Goal: Task Accomplishment & Management: Complete application form

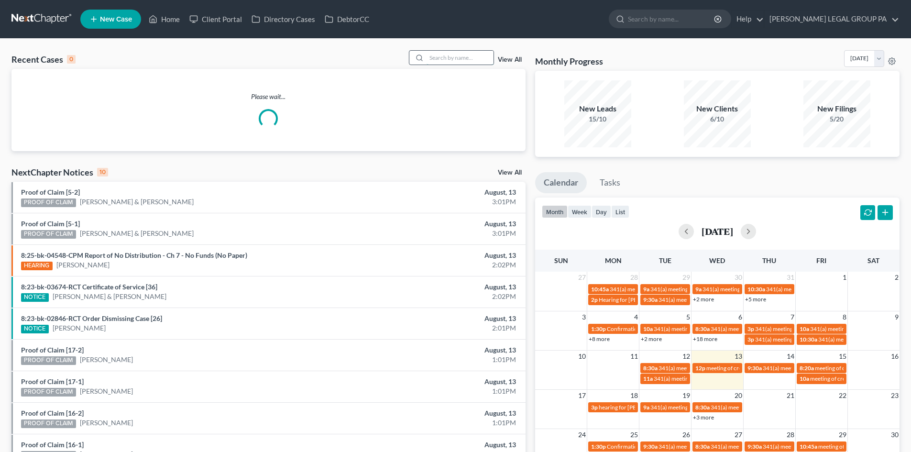
click at [444, 52] on input "search" at bounding box center [460, 58] width 67 height 14
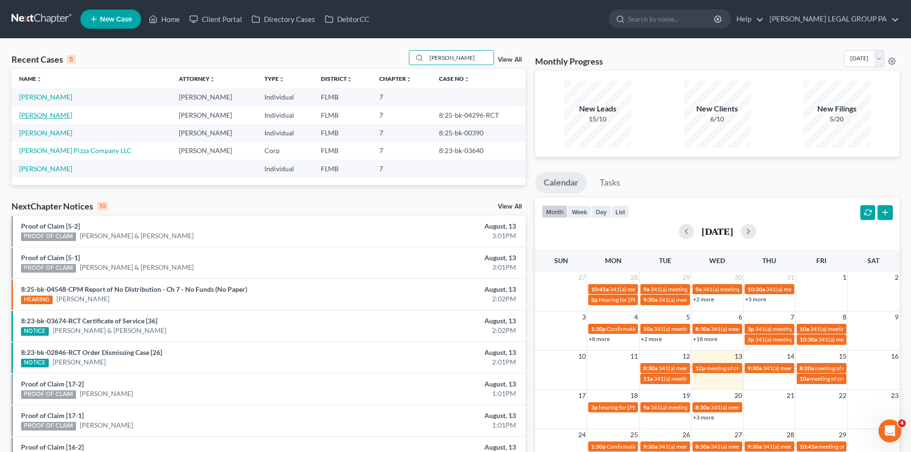
type input "[PERSON_NAME]"
click at [54, 116] on link "[PERSON_NAME]" at bounding box center [45, 115] width 53 height 8
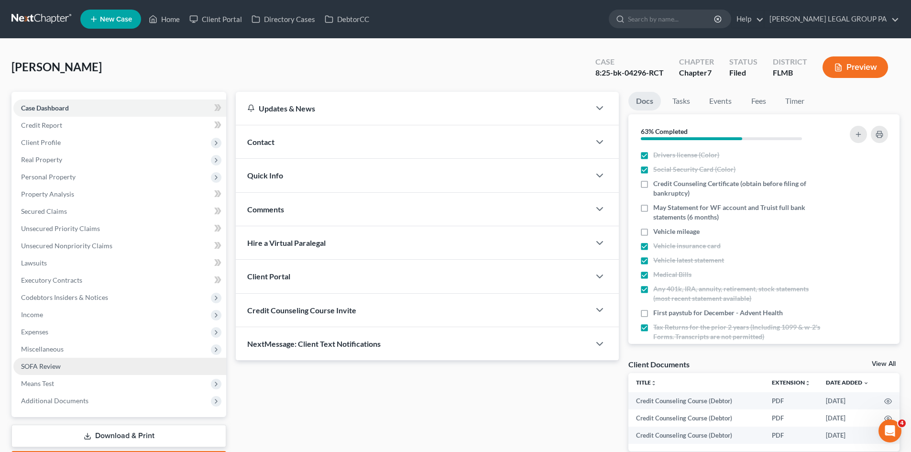
click at [109, 368] on link "SOFA Review" at bounding box center [119, 366] width 213 height 17
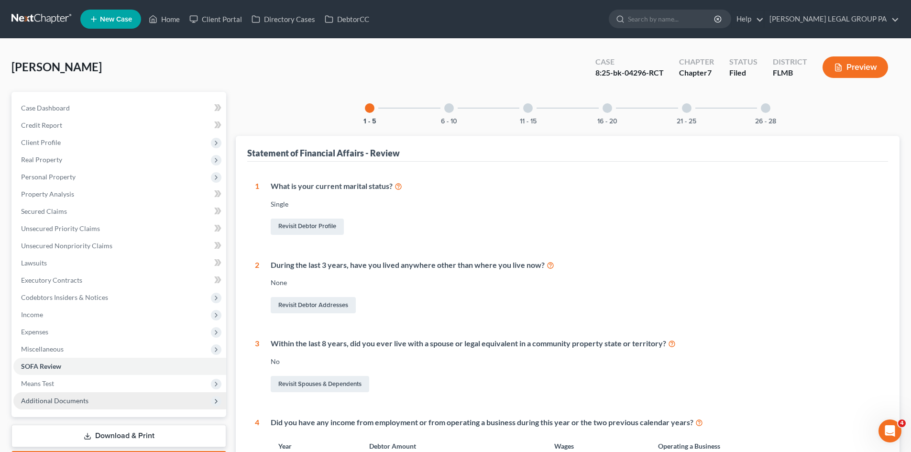
click at [97, 393] on span "Additional Documents" at bounding box center [119, 400] width 213 height 17
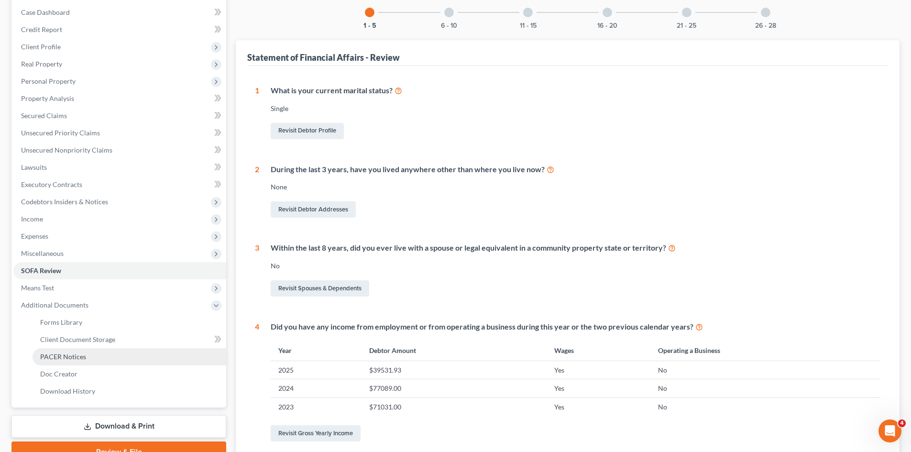
click at [85, 360] on link "PACER Notices" at bounding box center [130, 356] width 194 height 17
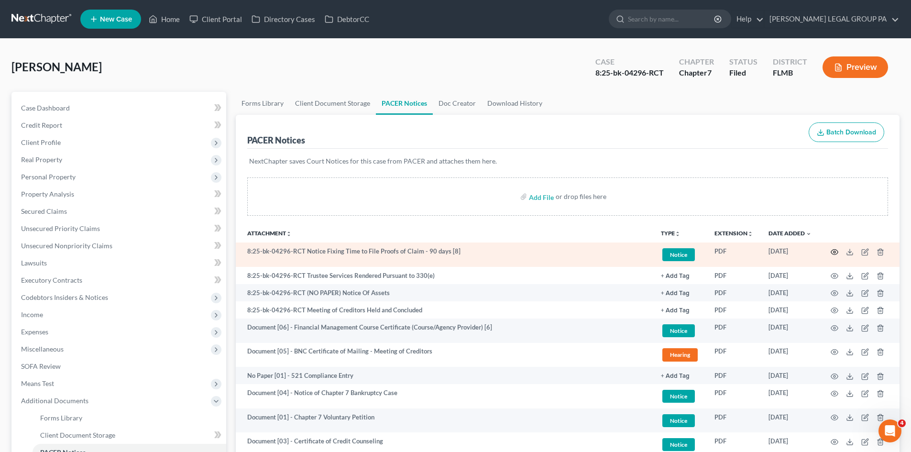
click at [835, 252] on icon "button" at bounding box center [835, 252] width 8 height 8
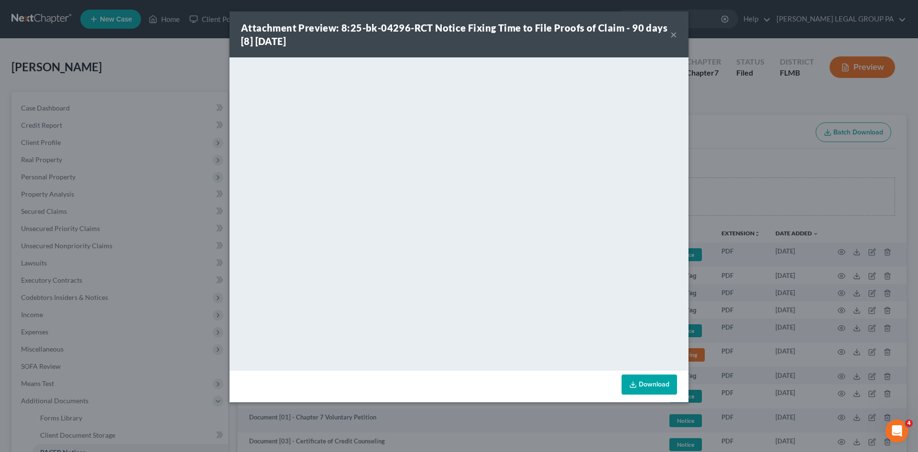
click at [673, 35] on button "×" at bounding box center [674, 34] width 7 height 11
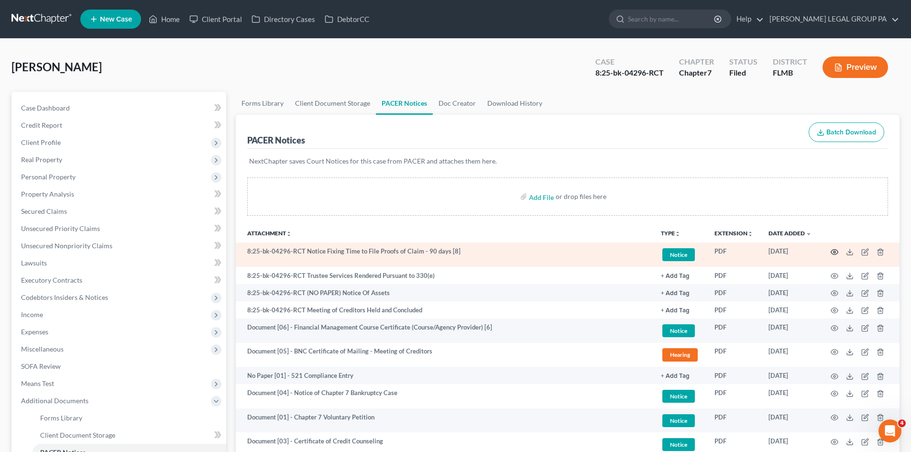
click at [832, 252] on icon "button" at bounding box center [835, 252] width 8 height 8
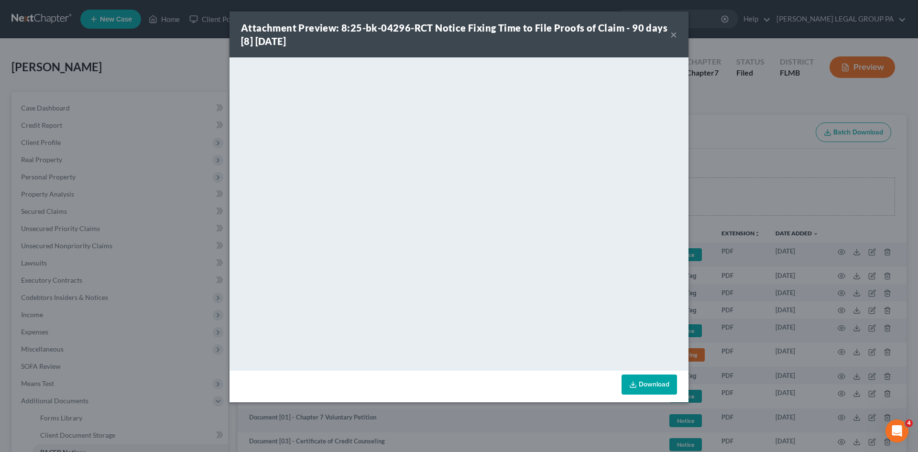
click at [673, 36] on button "×" at bounding box center [674, 34] width 7 height 11
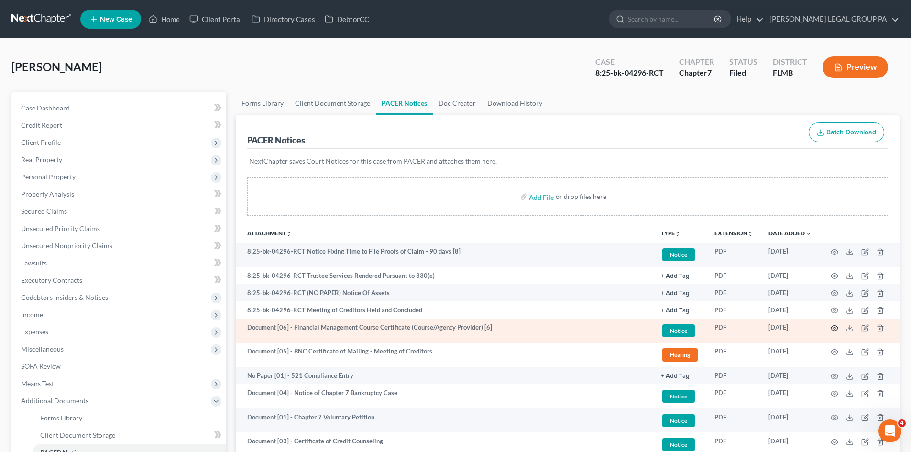
click at [836, 330] on icon "button" at bounding box center [834, 327] width 7 height 5
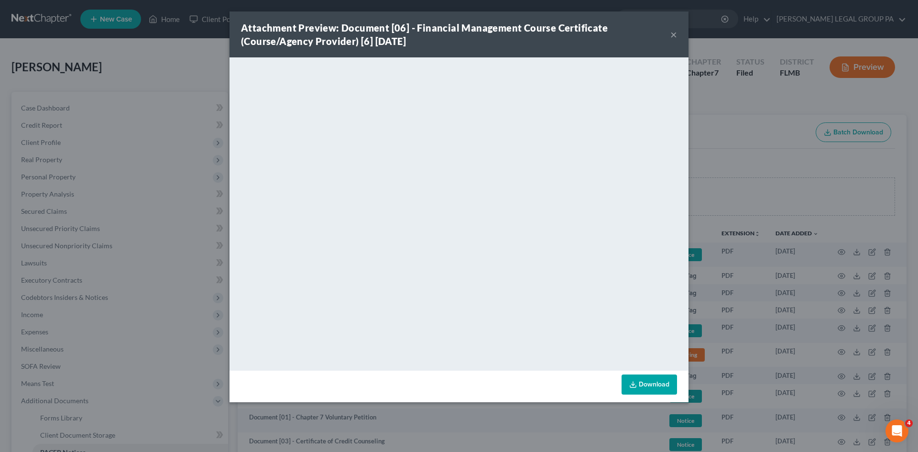
click at [677, 36] on div "Attachment Preview: Document [06] - Financial Management Course Certificate (Co…" at bounding box center [459, 34] width 459 height 46
click at [672, 36] on button "×" at bounding box center [674, 34] width 7 height 11
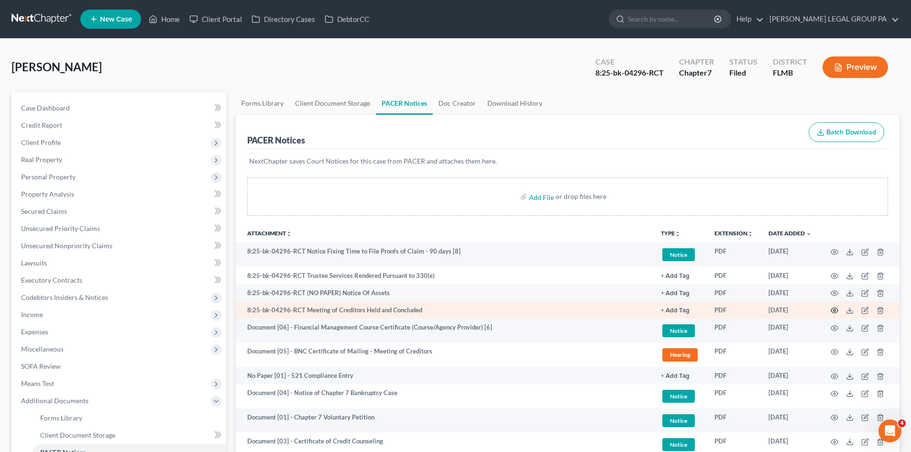
click at [833, 311] on icon "button" at bounding box center [835, 311] width 8 height 8
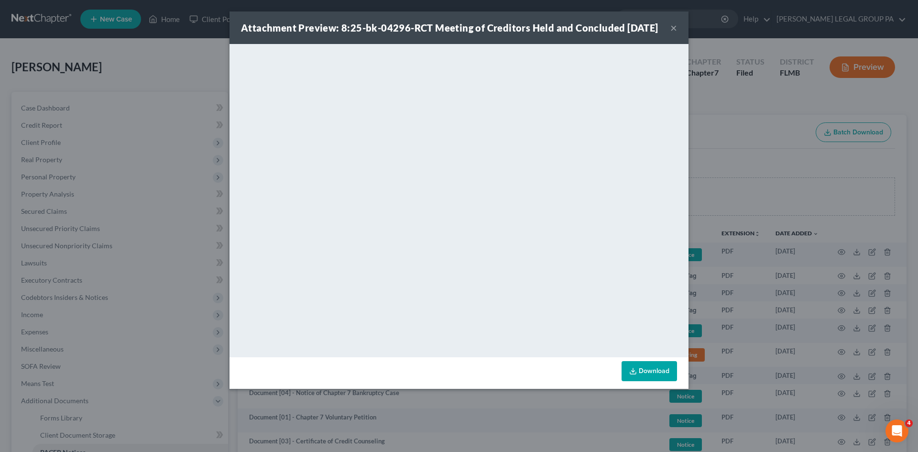
click at [671, 33] on button "×" at bounding box center [674, 27] width 7 height 11
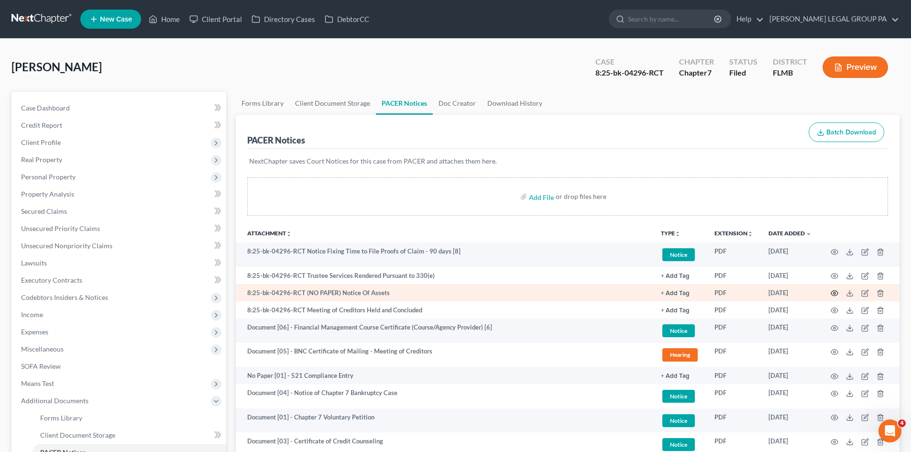
click at [833, 292] on icon "button" at bounding box center [835, 293] width 8 height 8
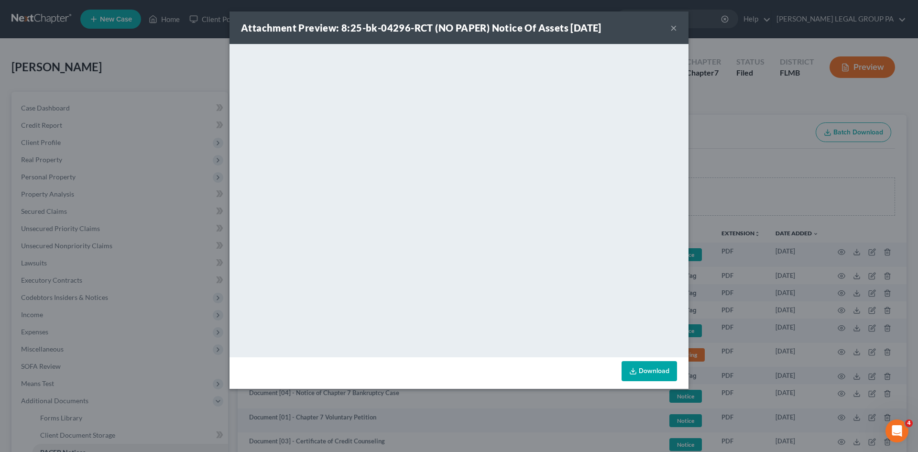
click at [674, 22] on button "×" at bounding box center [674, 27] width 7 height 11
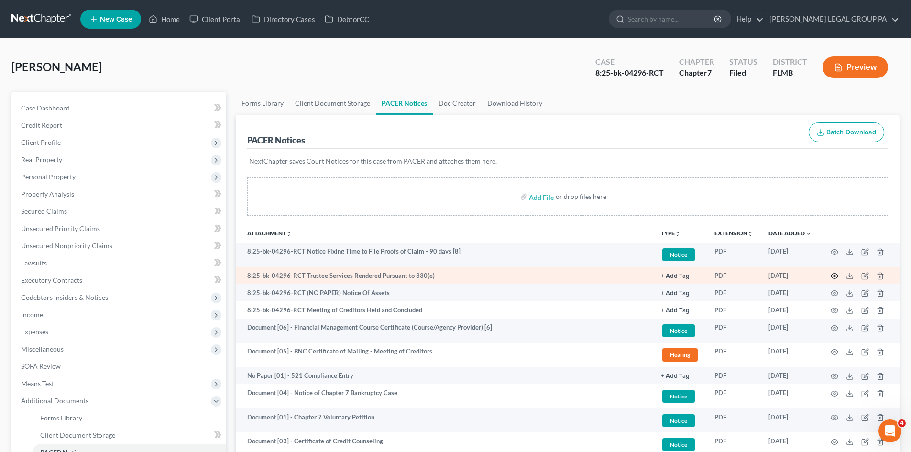
click at [834, 276] on icon "button" at bounding box center [835, 276] width 8 height 8
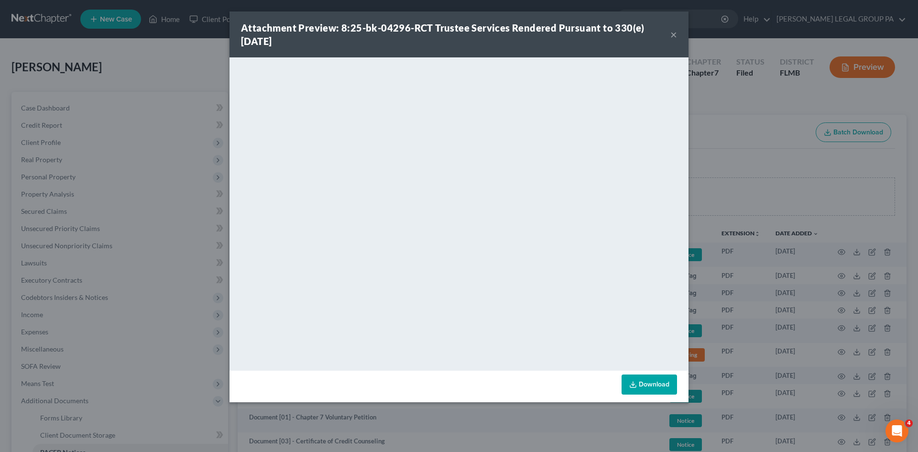
click at [676, 34] on button "×" at bounding box center [674, 34] width 7 height 11
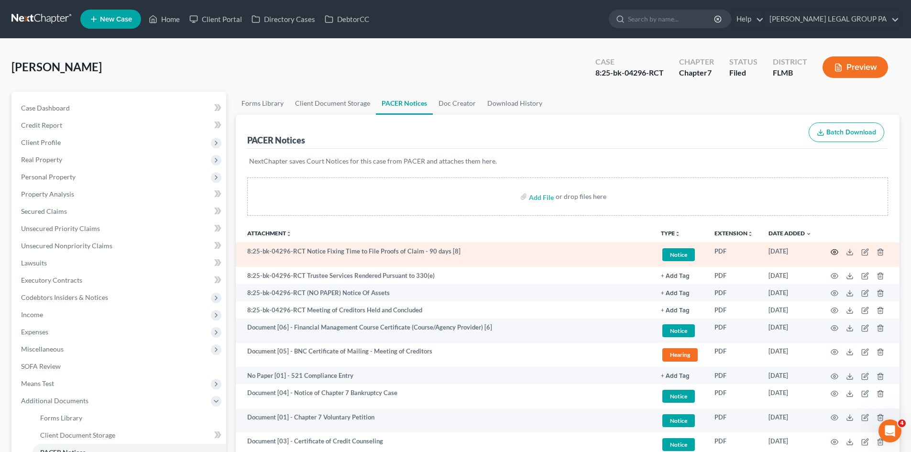
click at [833, 249] on icon "button" at bounding box center [835, 252] width 8 height 8
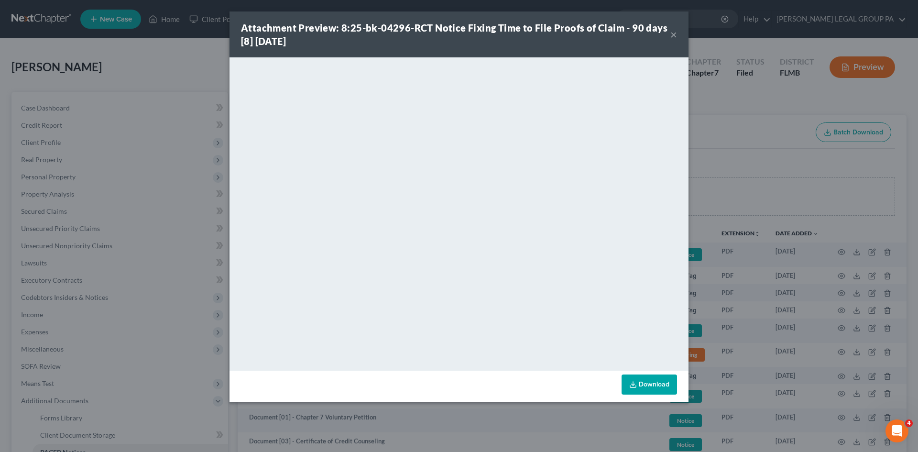
click at [673, 36] on button "×" at bounding box center [674, 34] width 7 height 11
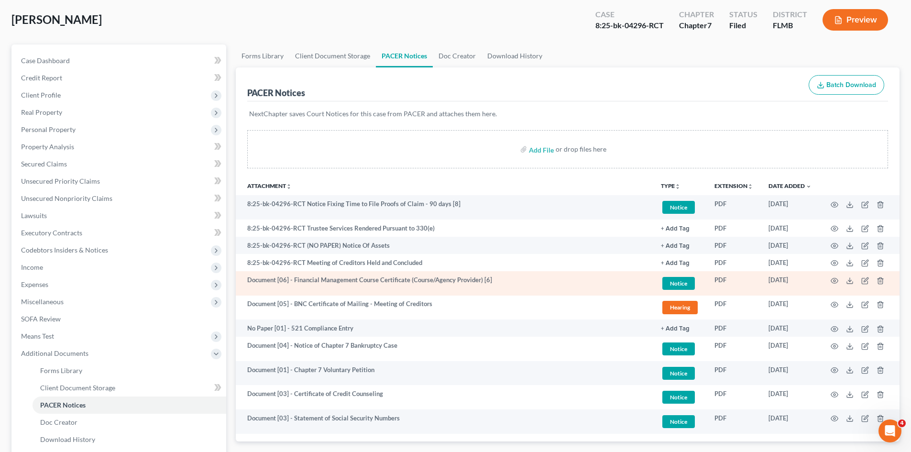
scroll to position [48, 0]
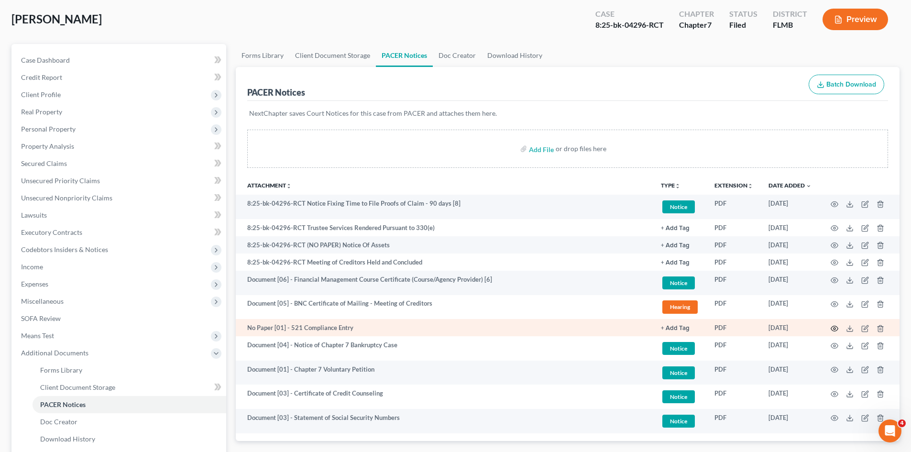
click at [833, 328] on icon "button" at bounding box center [835, 329] width 8 height 8
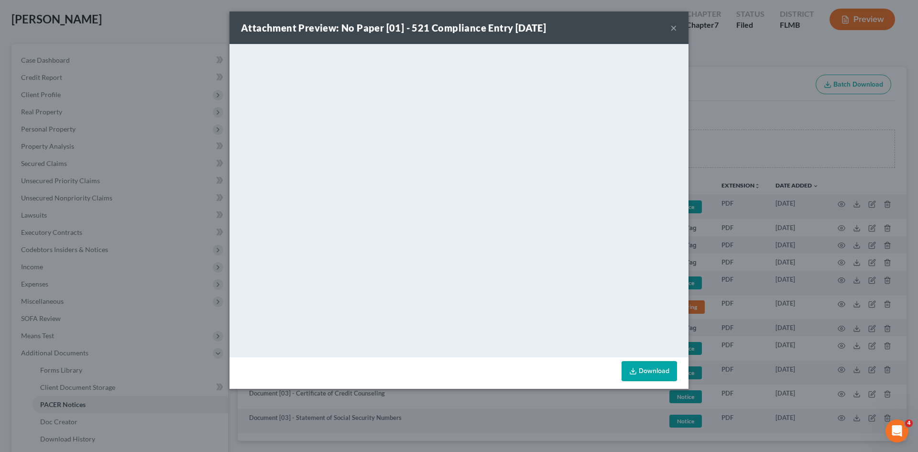
click at [676, 29] on button "×" at bounding box center [674, 27] width 7 height 11
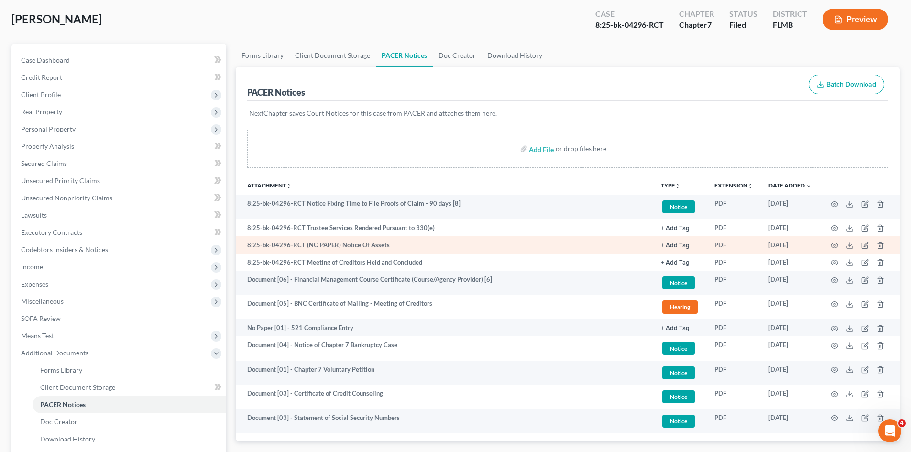
scroll to position [0, 0]
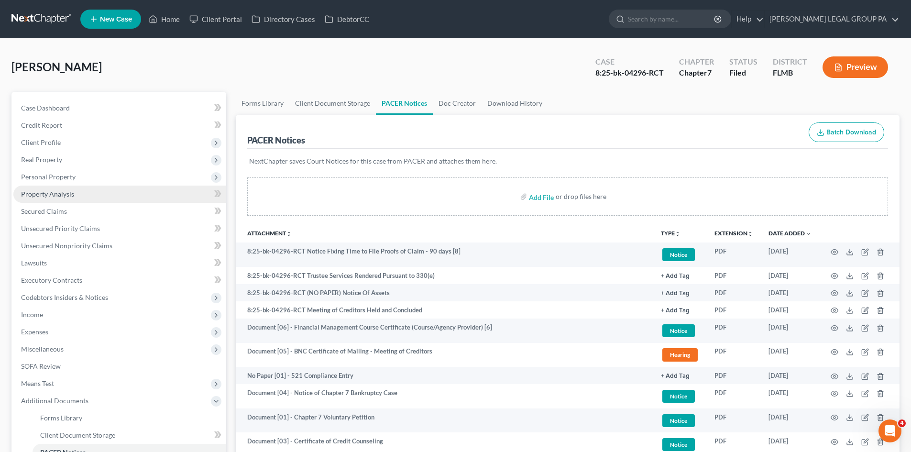
click at [76, 191] on link "Property Analysis" at bounding box center [119, 194] width 213 height 17
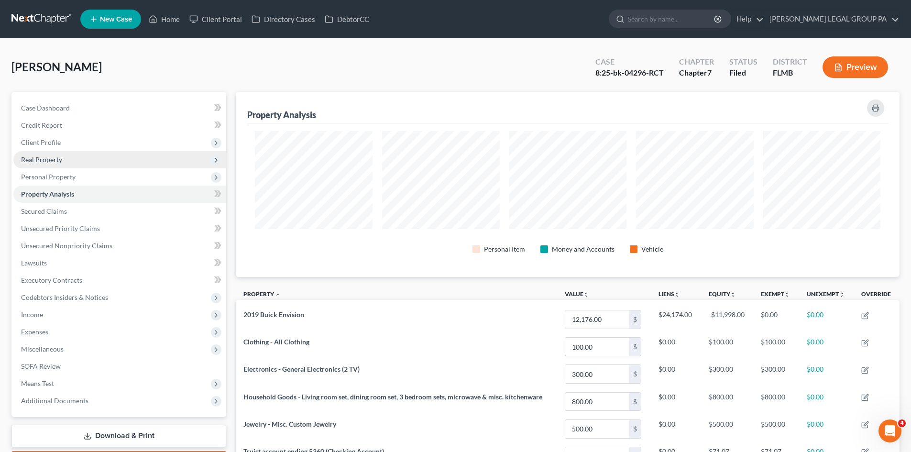
click at [72, 161] on span "Real Property" at bounding box center [119, 159] width 213 height 17
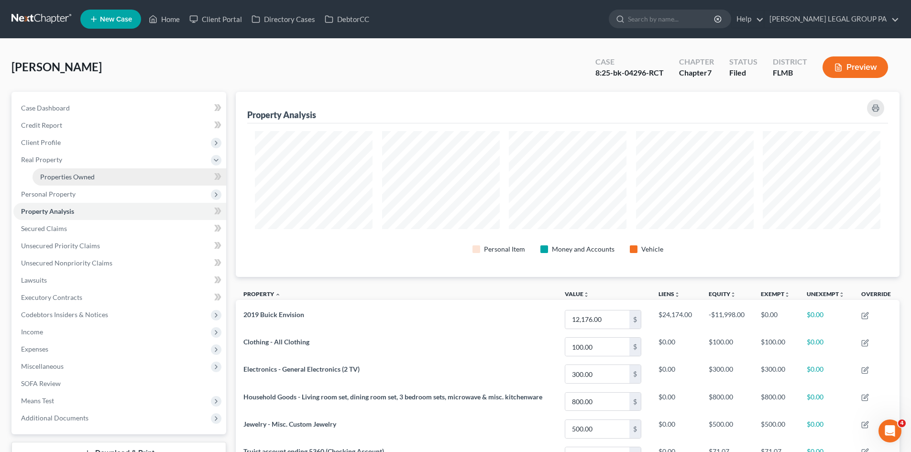
click at [78, 176] on span "Properties Owned" at bounding box center [67, 177] width 55 height 8
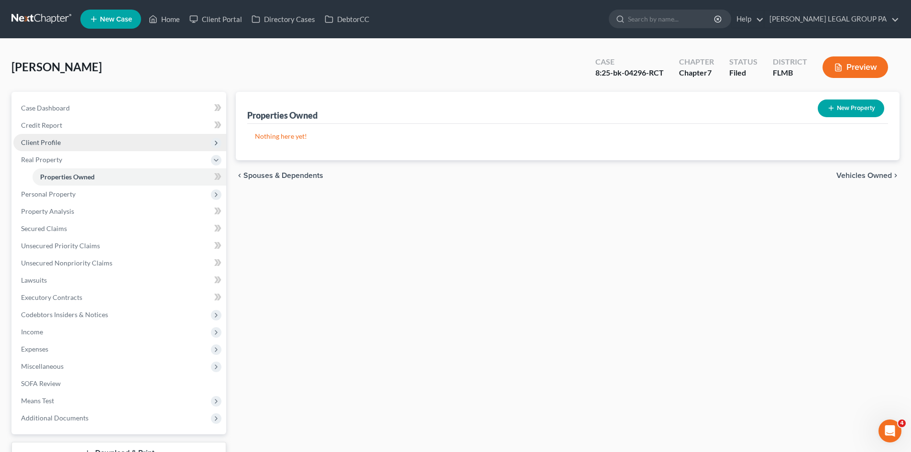
click at [60, 146] on span "Client Profile" at bounding box center [119, 142] width 213 height 17
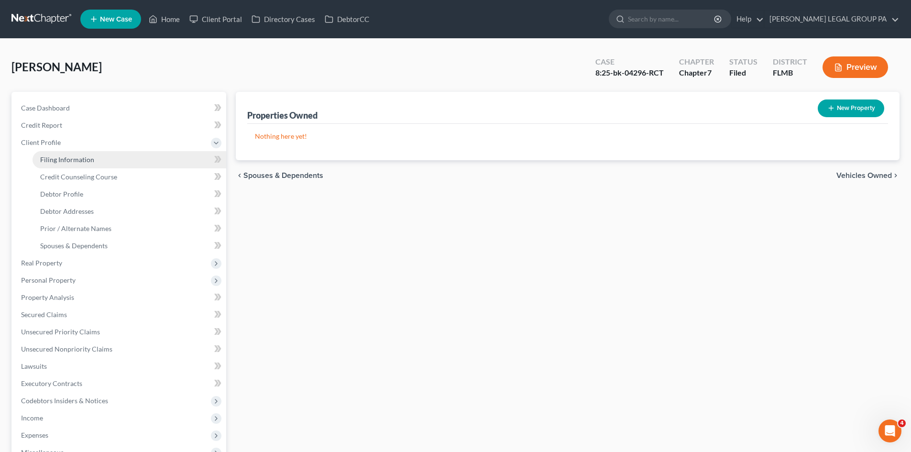
click at [66, 162] on span "Filing Information" at bounding box center [67, 159] width 54 height 8
select select "1"
select select "0"
select select "9"
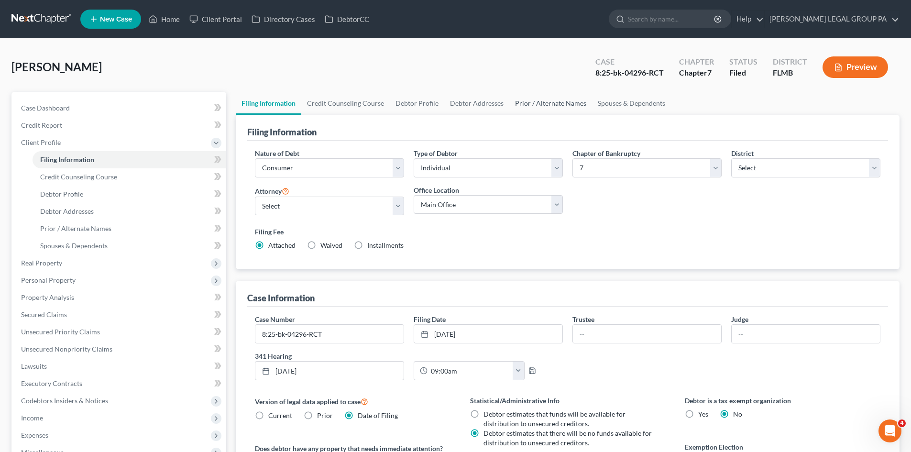
click at [526, 105] on link "Prior / Alternate Names" at bounding box center [550, 103] width 83 height 23
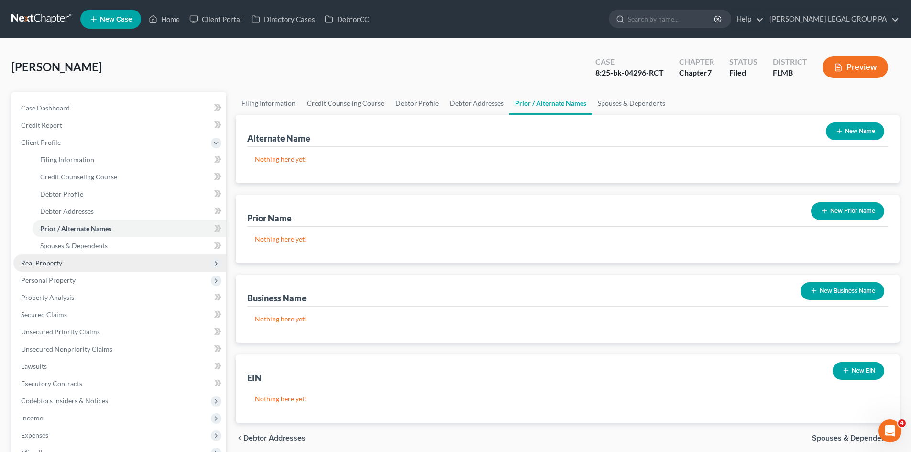
click at [68, 260] on span "Real Property" at bounding box center [119, 262] width 213 height 17
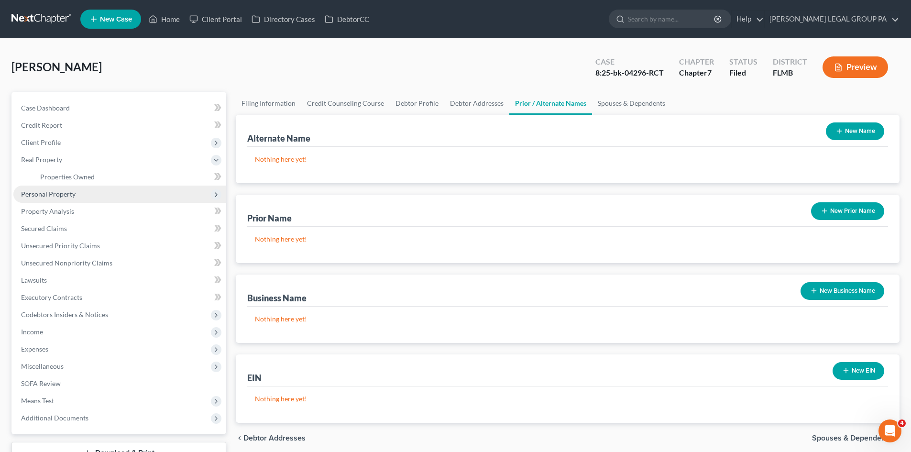
click at [78, 194] on span "Personal Property" at bounding box center [119, 194] width 213 height 17
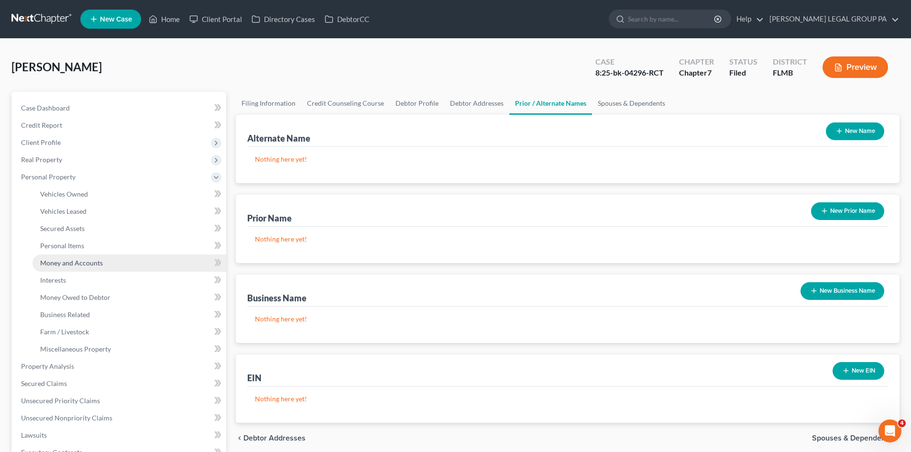
click at [102, 261] on link "Money and Accounts" at bounding box center [130, 262] width 194 height 17
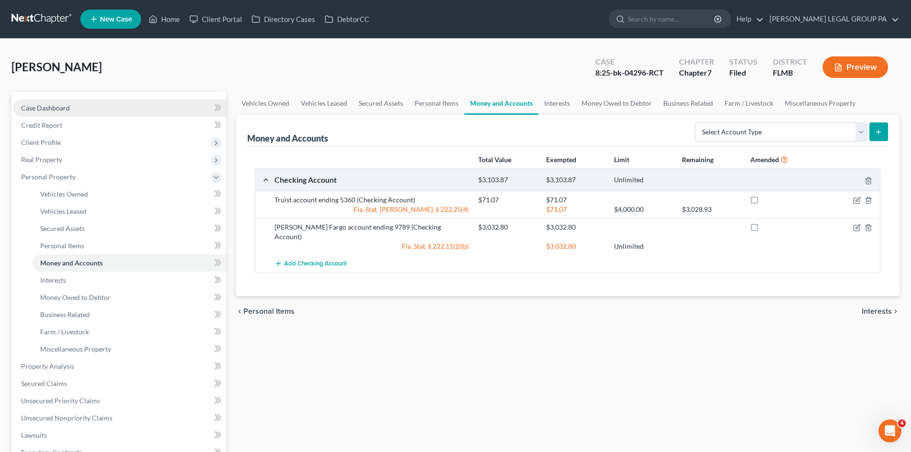
click at [87, 106] on link "Case Dashboard" at bounding box center [119, 107] width 213 height 17
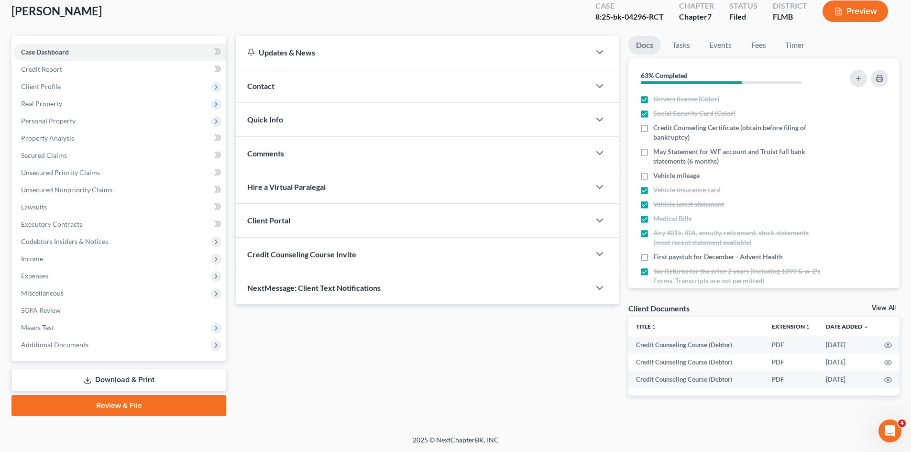
scroll to position [56, 0]
click at [203, 342] on span "Additional Documents" at bounding box center [119, 344] width 213 height 17
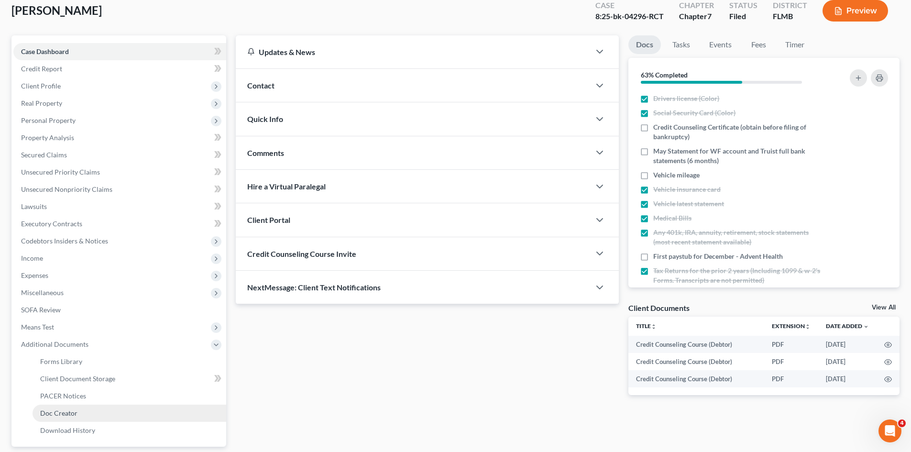
click at [132, 405] on link "Doc Creator" at bounding box center [130, 413] width 194 height 17
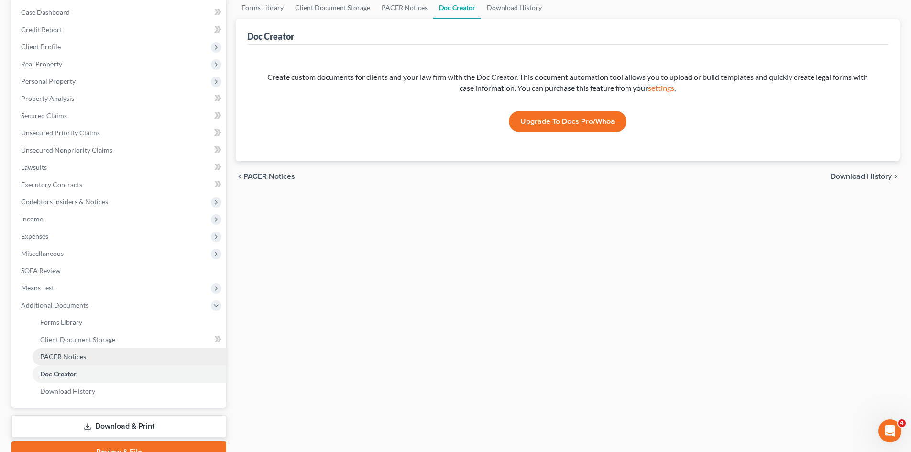
click at [99, 360] on link "PACER Notices" at bounding box center [130, 356] width 194 height 17
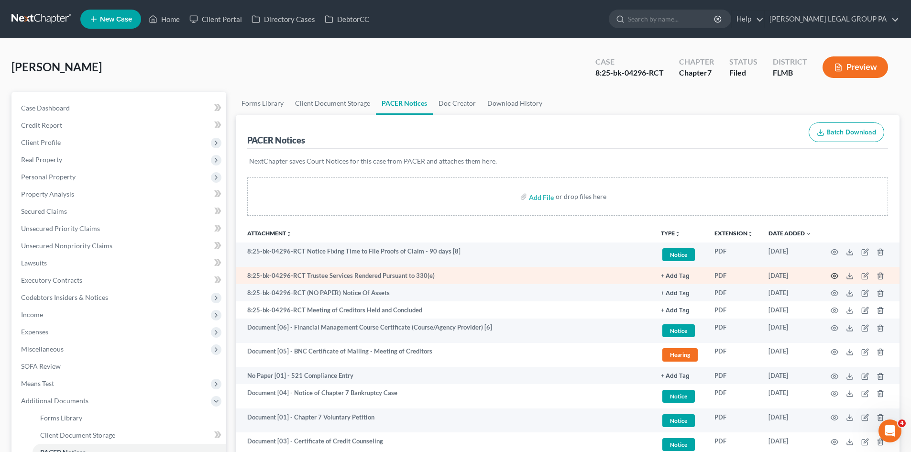
click at [834, 277] on circle "button" at bounding box center [835, 276] width 2 height 2
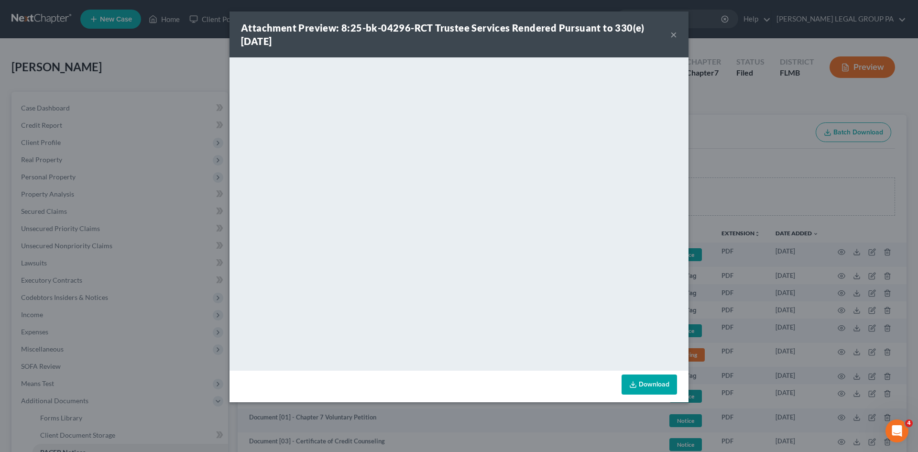
click at [676, 33] on button "×" at bounding box center [674, 34] width 7 height 11
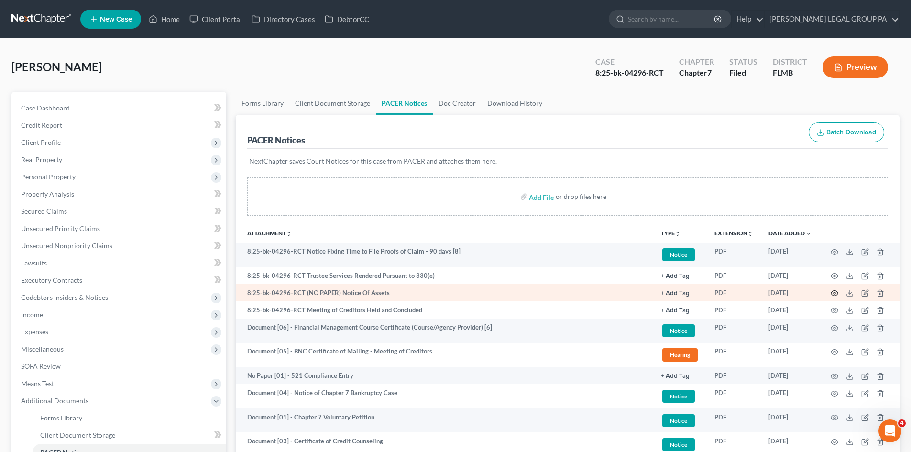
click at [833, 296] on icon "button" at bounding box center [835, 293] width 8 height 8
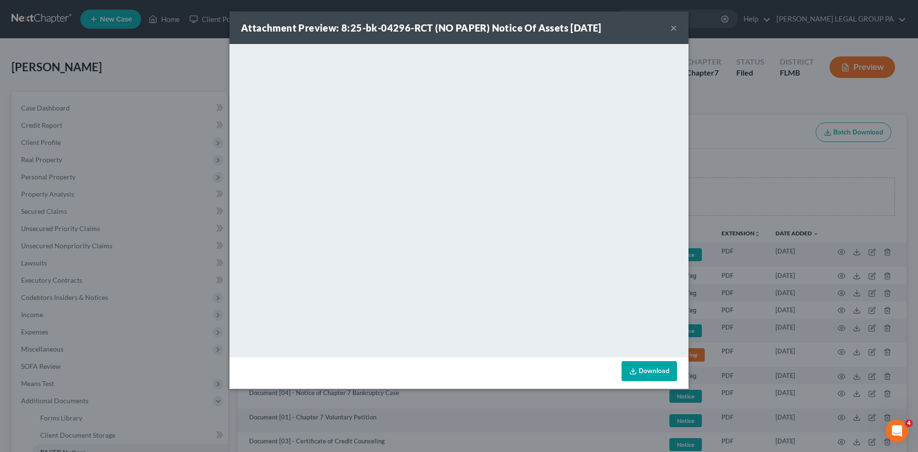
click at [676, 28] on button "×" at bounding box center [674, 27] width 7 height 11
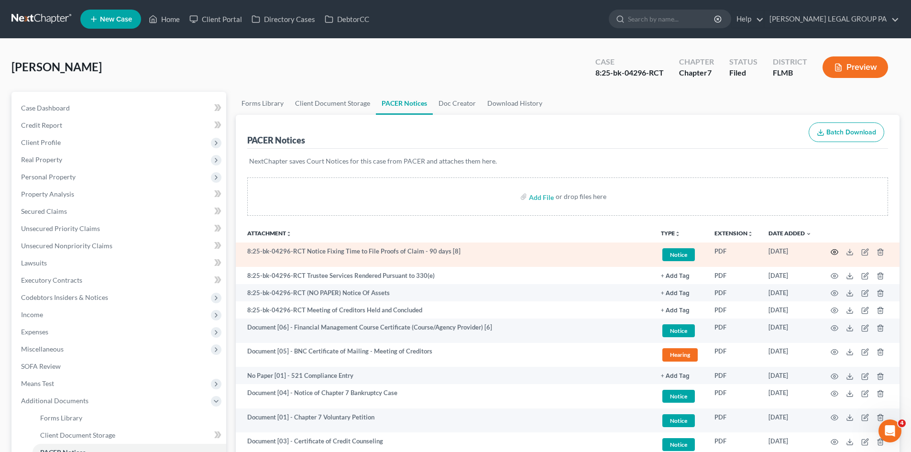
click at [831, 252] on icon "button" at bounding box center [835, 252] width 8 height 8
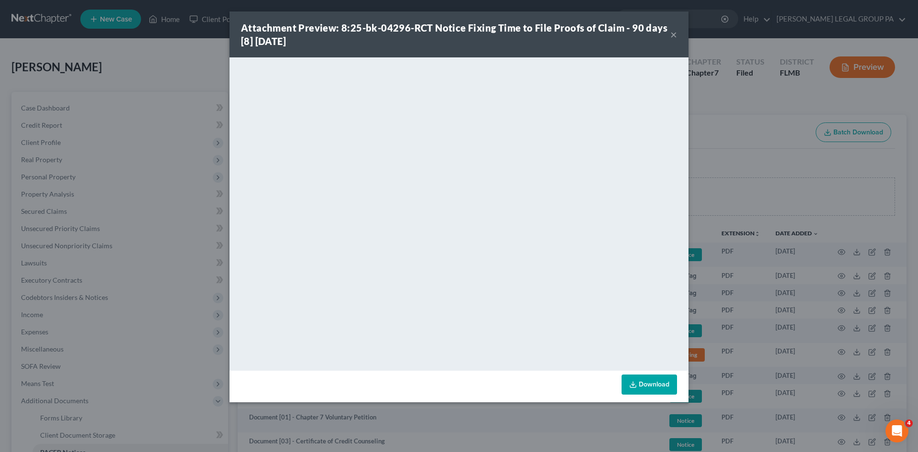
click at [672, 38] on button "×" at bounding box center [674, 34] width 7 height 11
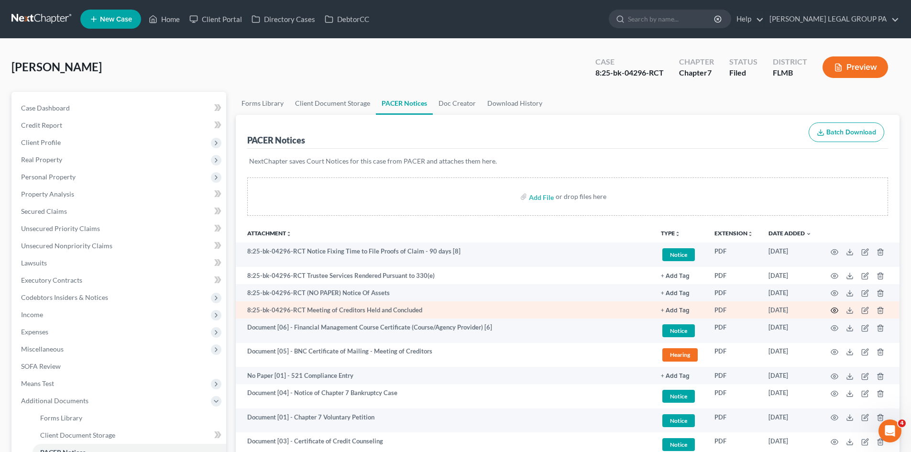
click at [832, 313] on icon "button" at bounding box center [835, 311] width 8 height 8
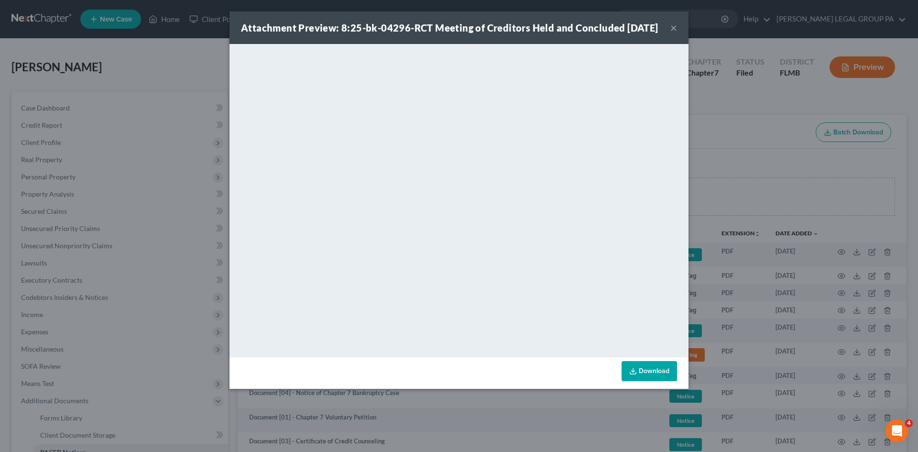
click at [673, 31] on button "×" at bounding box center [674, 27] width 7 height 11
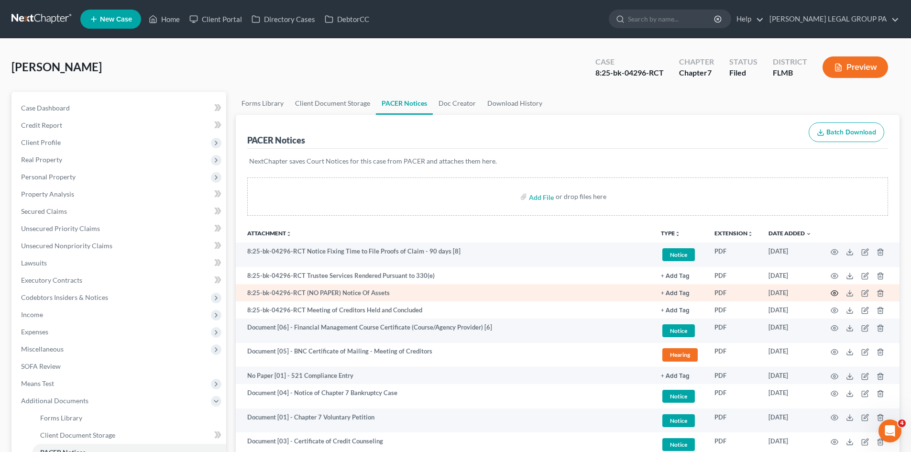
click at [835, 294] on icon "button" at bounding box center [835, 293] width 8 height 8
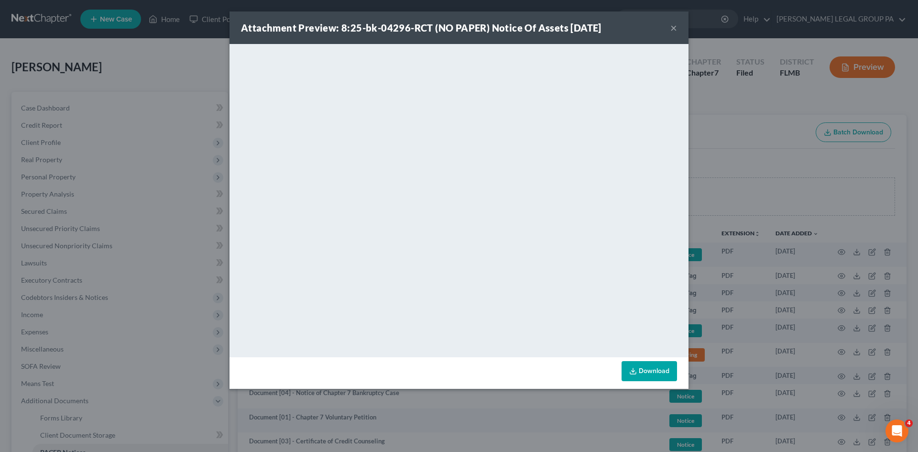
click at [672, 22] on button "×" at bounding box center [674, 27] width 7 height 11
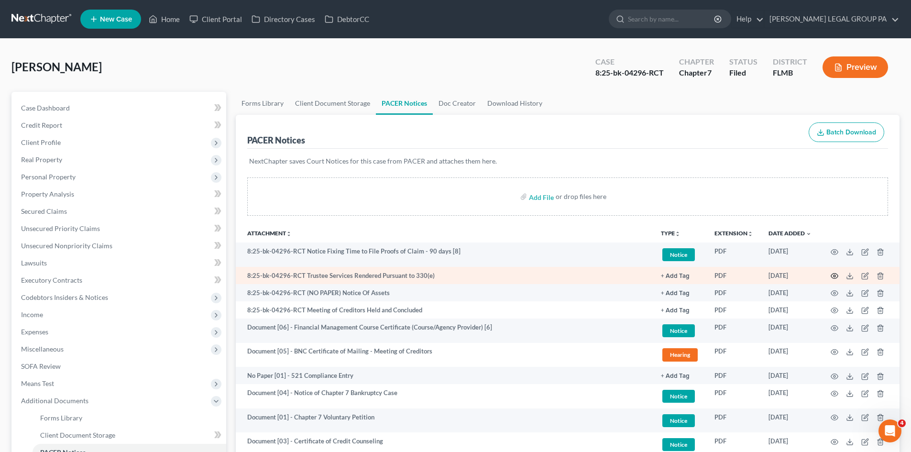
click at [833, 277] on icon "button" at bounding box center [835, 276] width 8 height 8
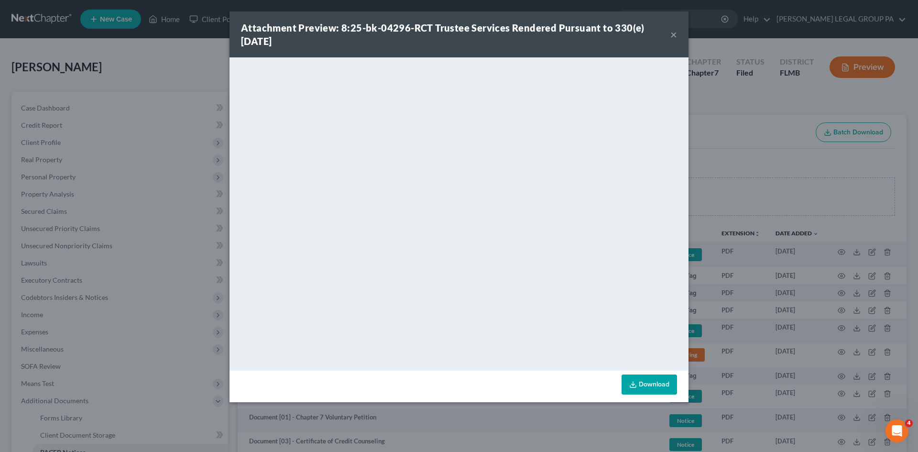
click at [675, 38] on button "×" at bounding box center [674, 34] width 7 height 11
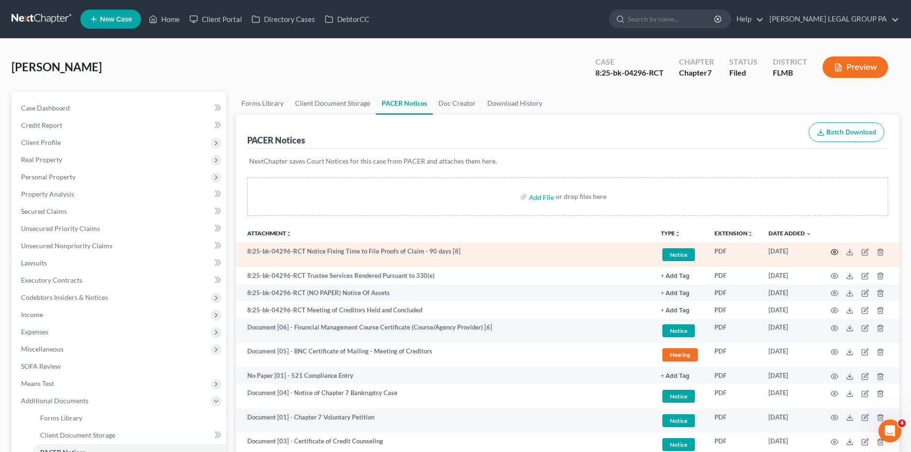
click at [837, 252] on icon "button" at bounding box center [835, 252] width 8 height 8
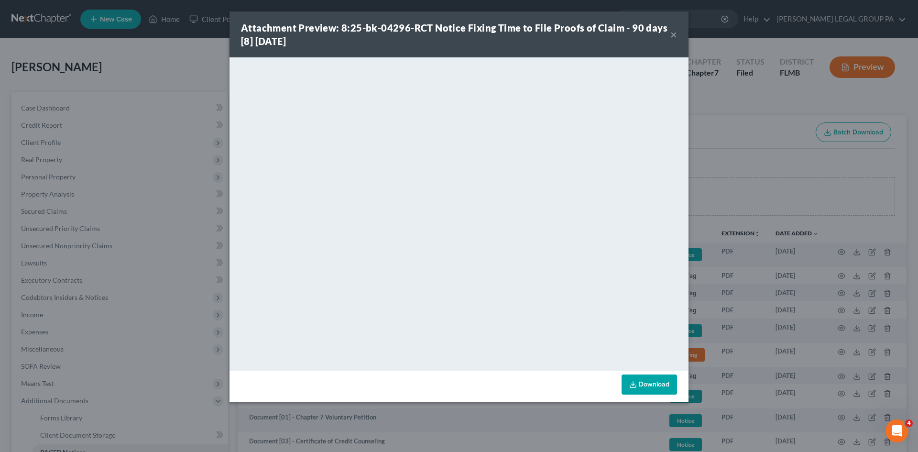
click at [671, 33] on button "×" at bounding box center [674, 34] width 7 height 11
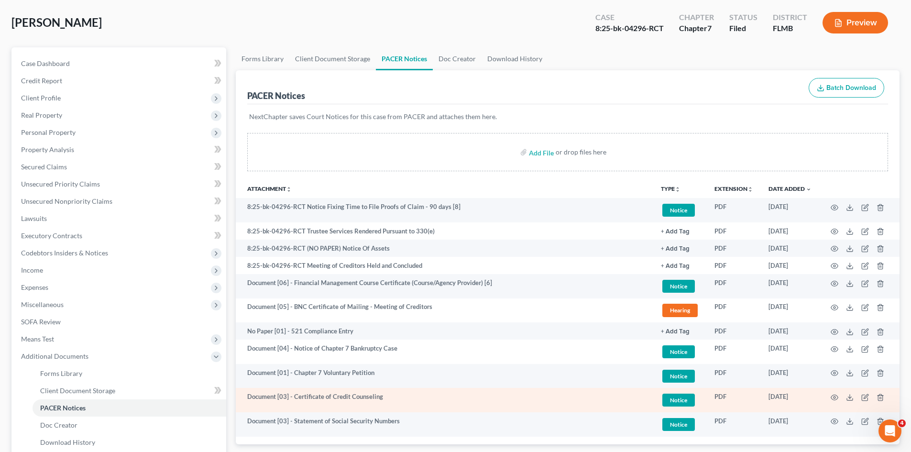
scroll to position [96, 0]
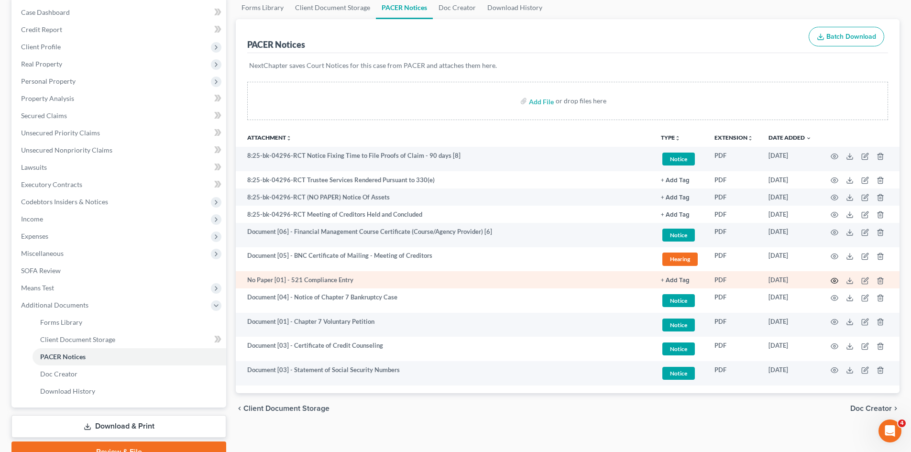
click at [835, 280] on circle "button" at bounding box center [835, 281] width 2 height 2
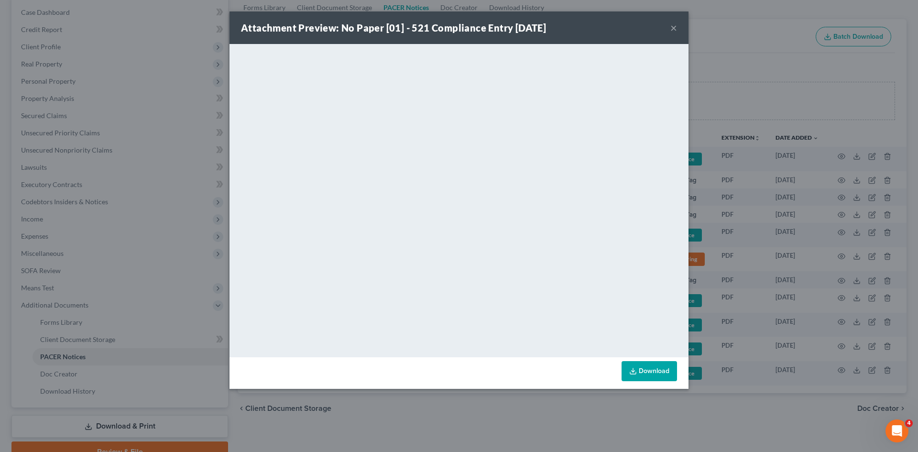
click at [672, 28] on button "×" at bounding box center [674, 27] width 7 height 11
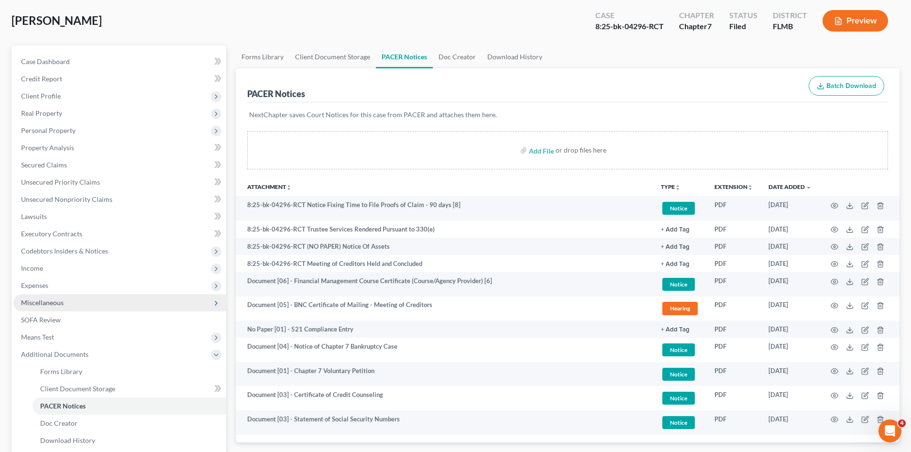
scroll to position [0, 0]
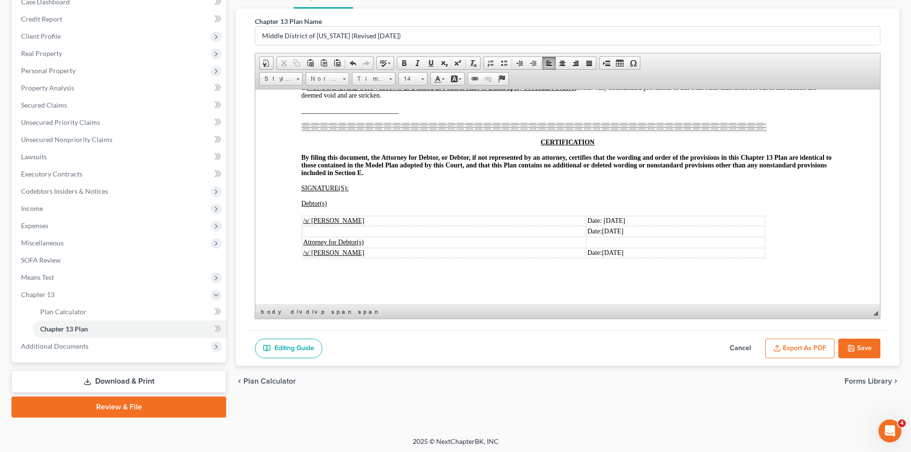
scroll to position [108, 0]
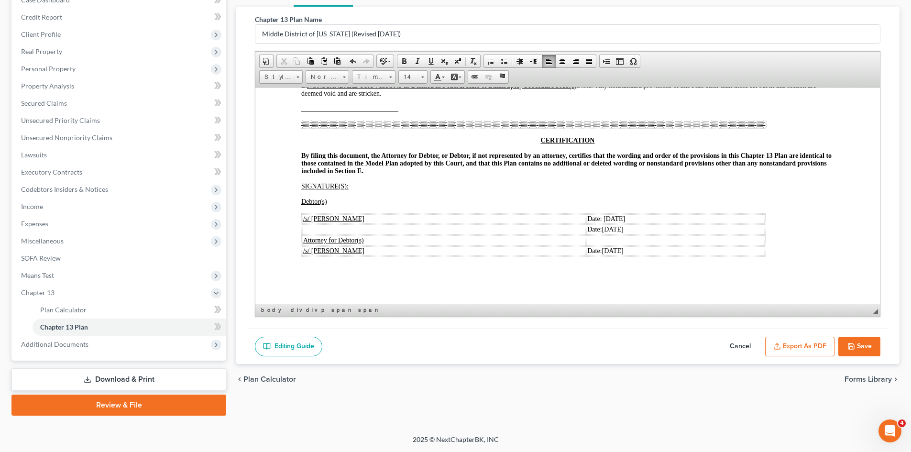
click at [860, 337] on button "Save" at bounding box center [859, 347] width 42 height 20
select select "2"
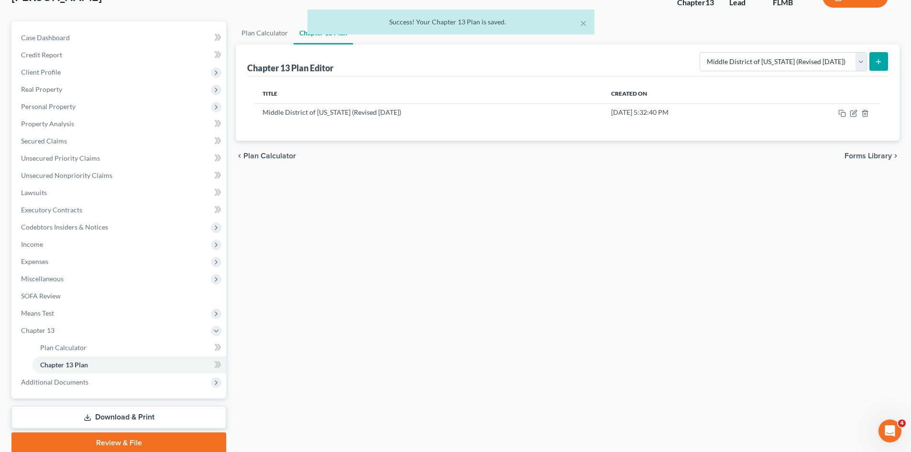
scroll to position [0, 0]
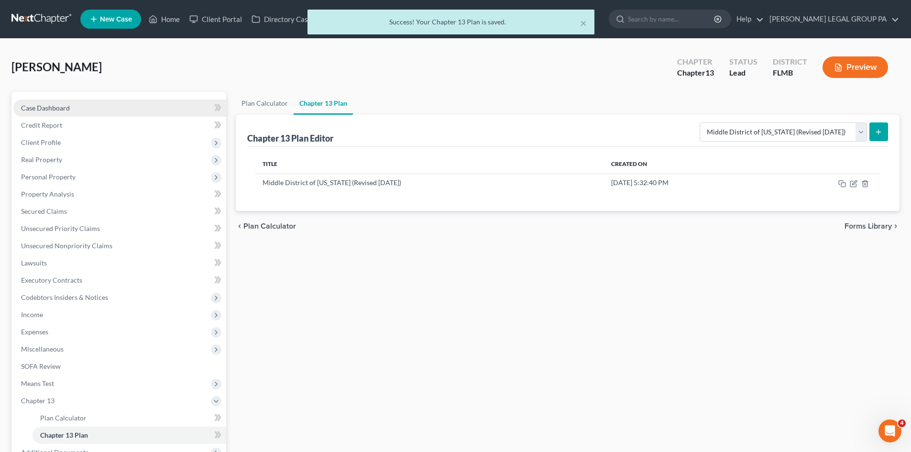
click at [43, 103] on link "Case Dashboard" at bounding box center [119, 107] width 213 height 17
